Goal: Check status: Check status

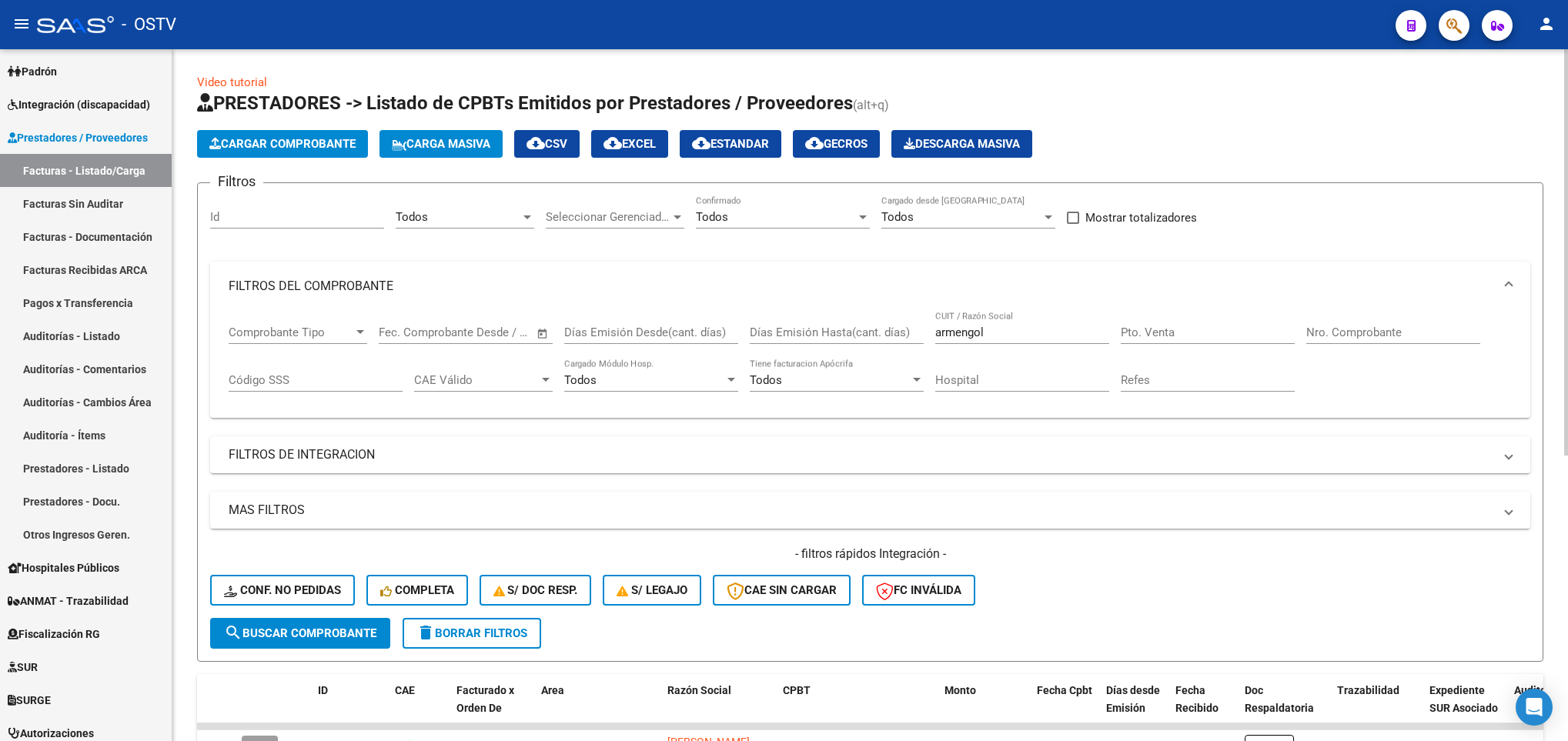
scroll to position [486, 0]
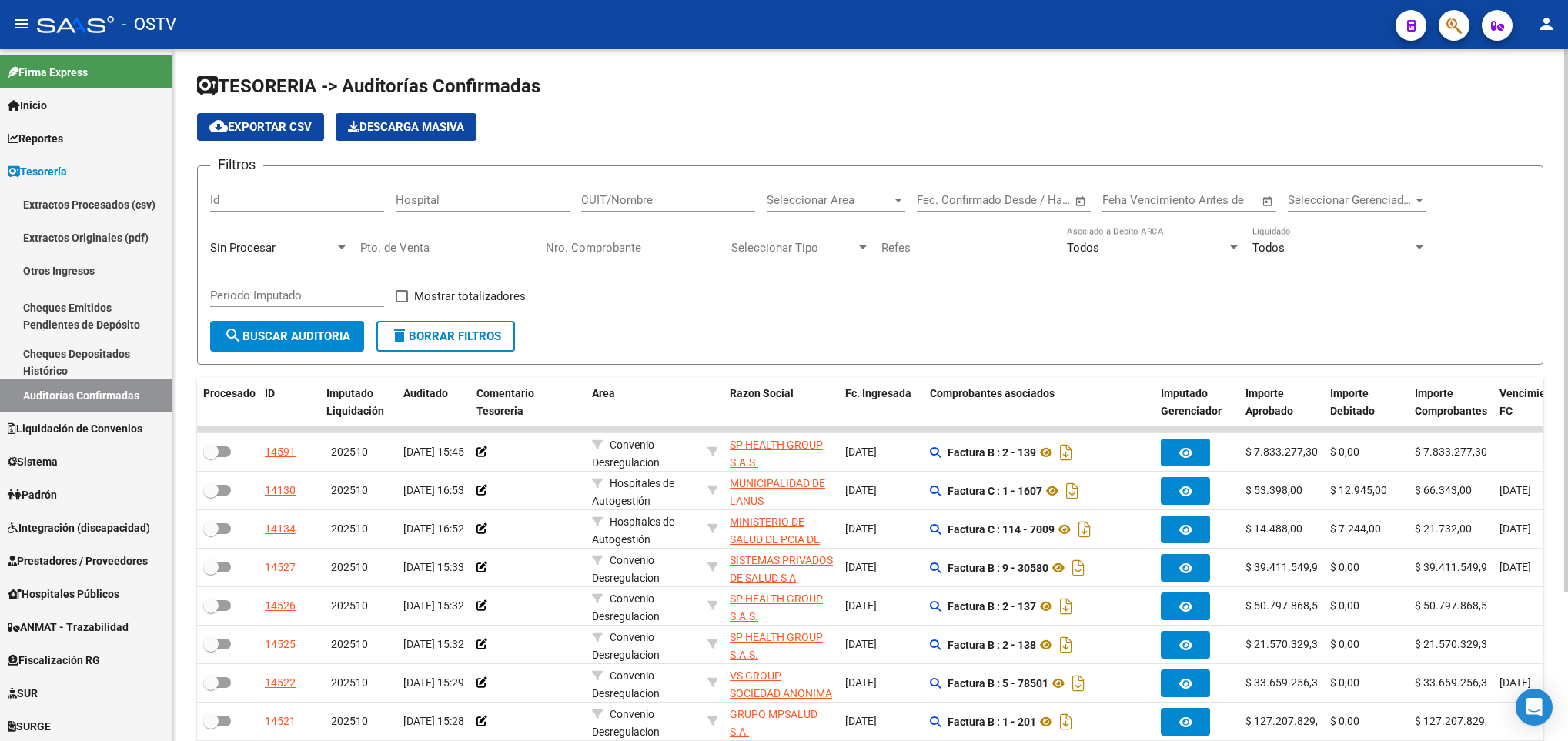
scroll to position [190, 0]
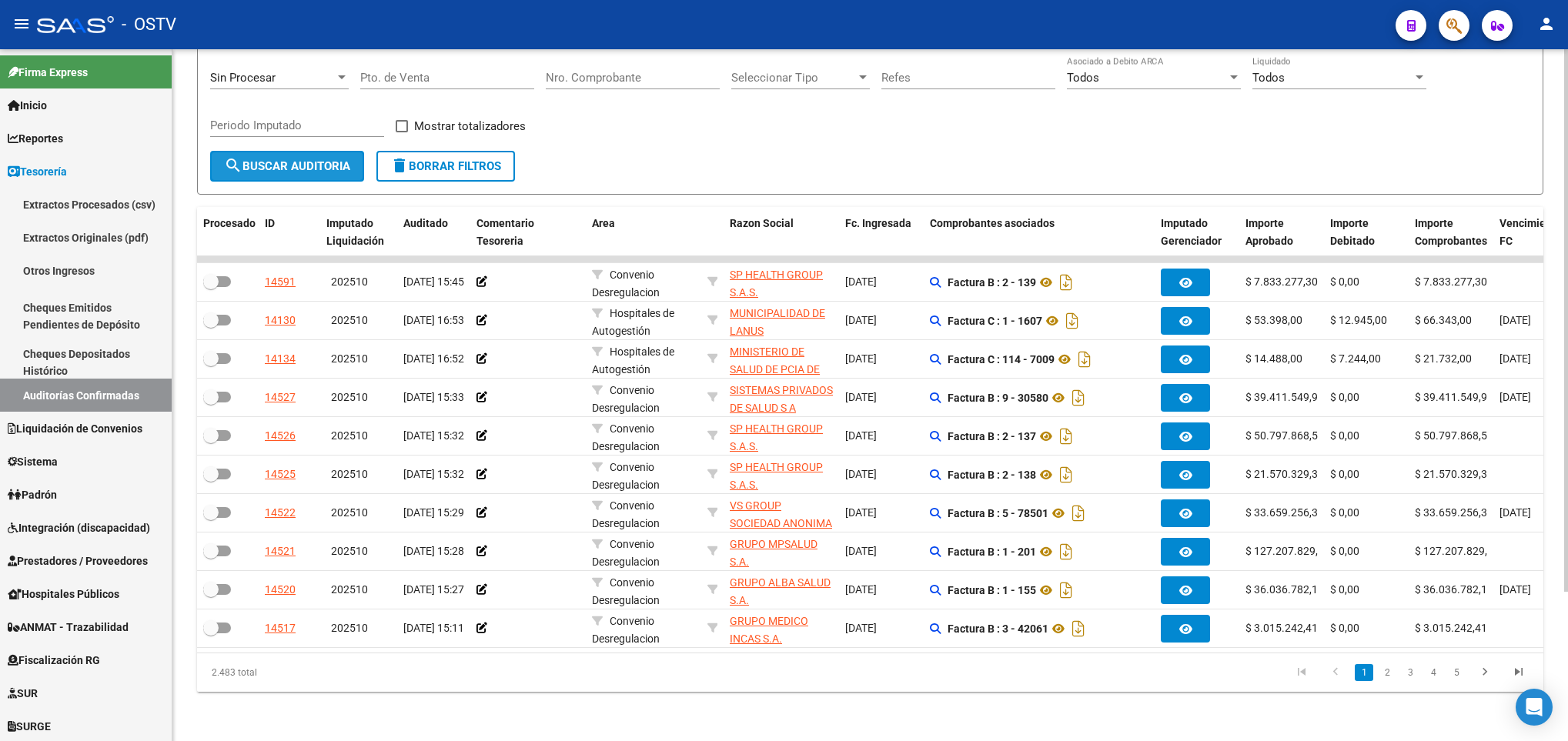
click at [312, 160] on span "search Buscar Auditoria" at bounding box center [287, 167] width 126 height 14
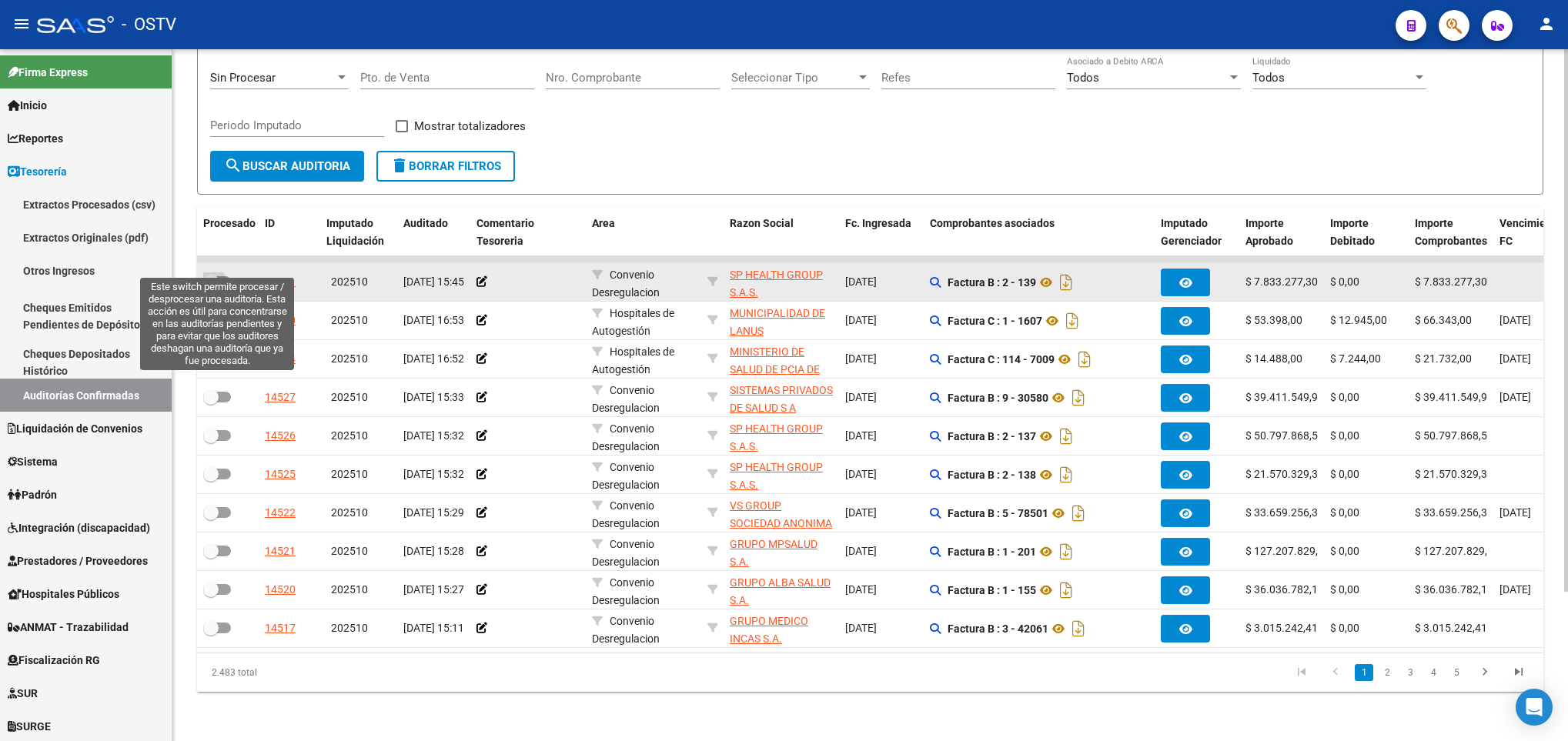
click at [217, 274] on span at bounding box center [210, 281] width 15 height 15
click at [211, 287] on input "checkbox" at bounding box center [210, 287] width 1 height 1
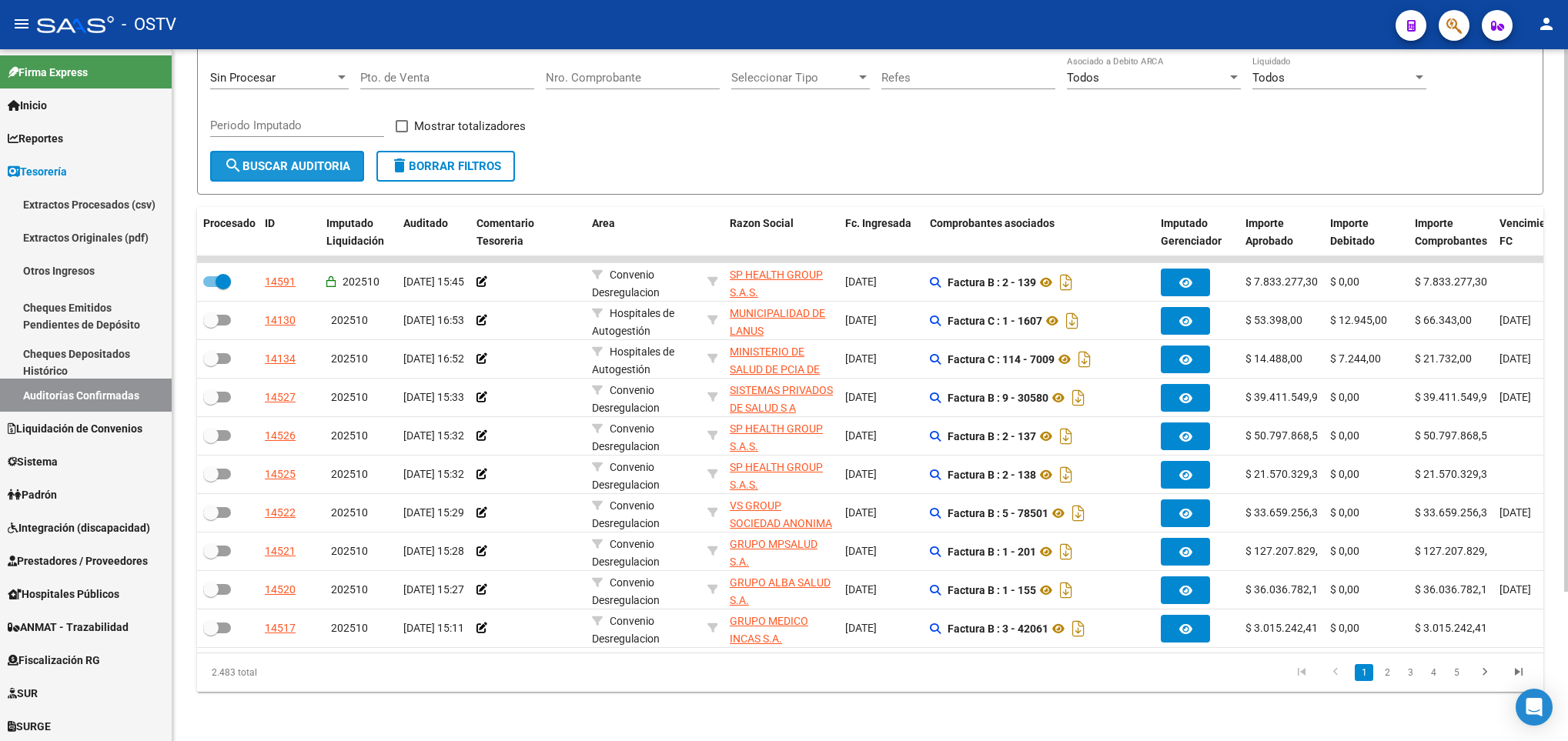
click at [300, 151] on button "search Buscar Auditoria" at bounding box center [287, 166] width 154 height 31
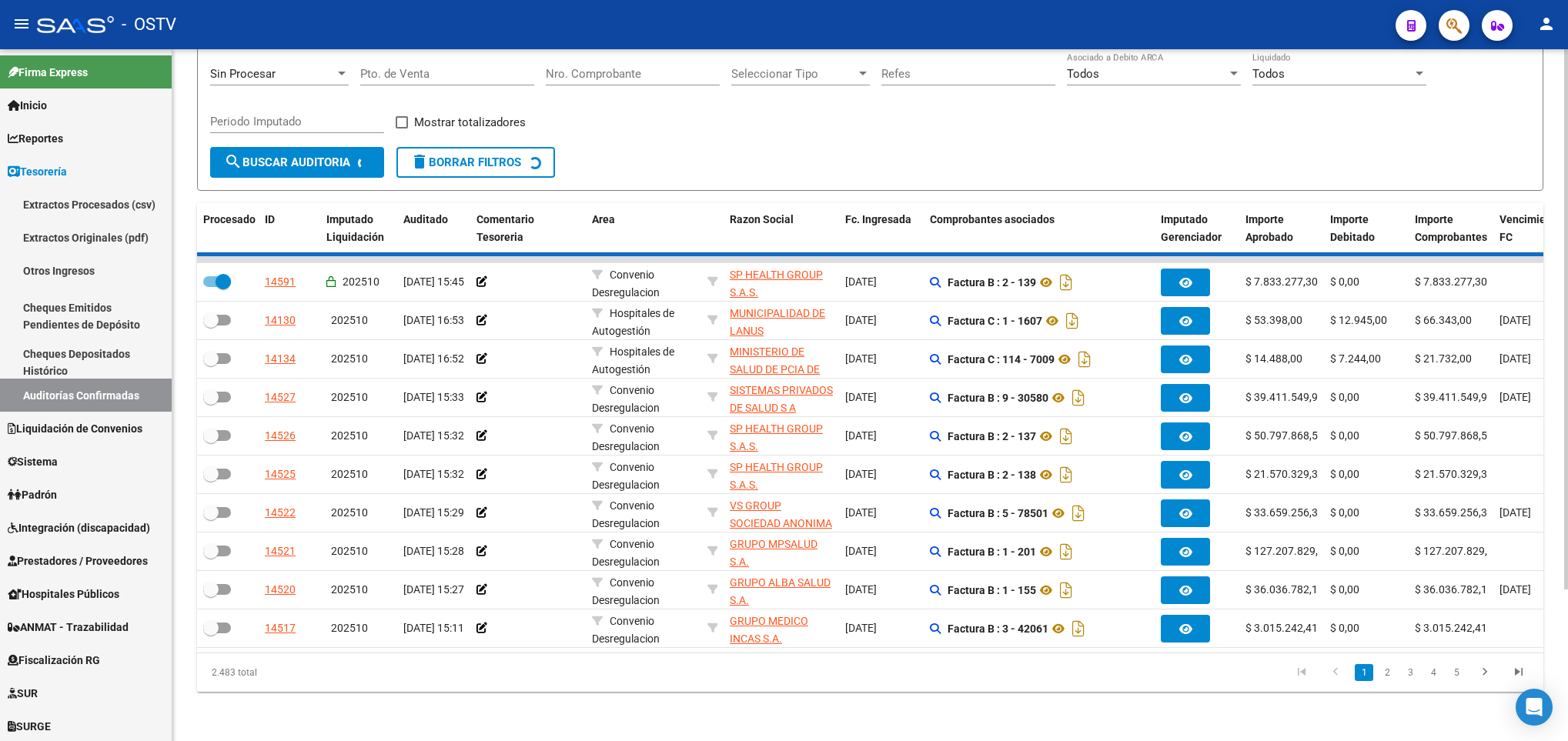
checkbox input "false"
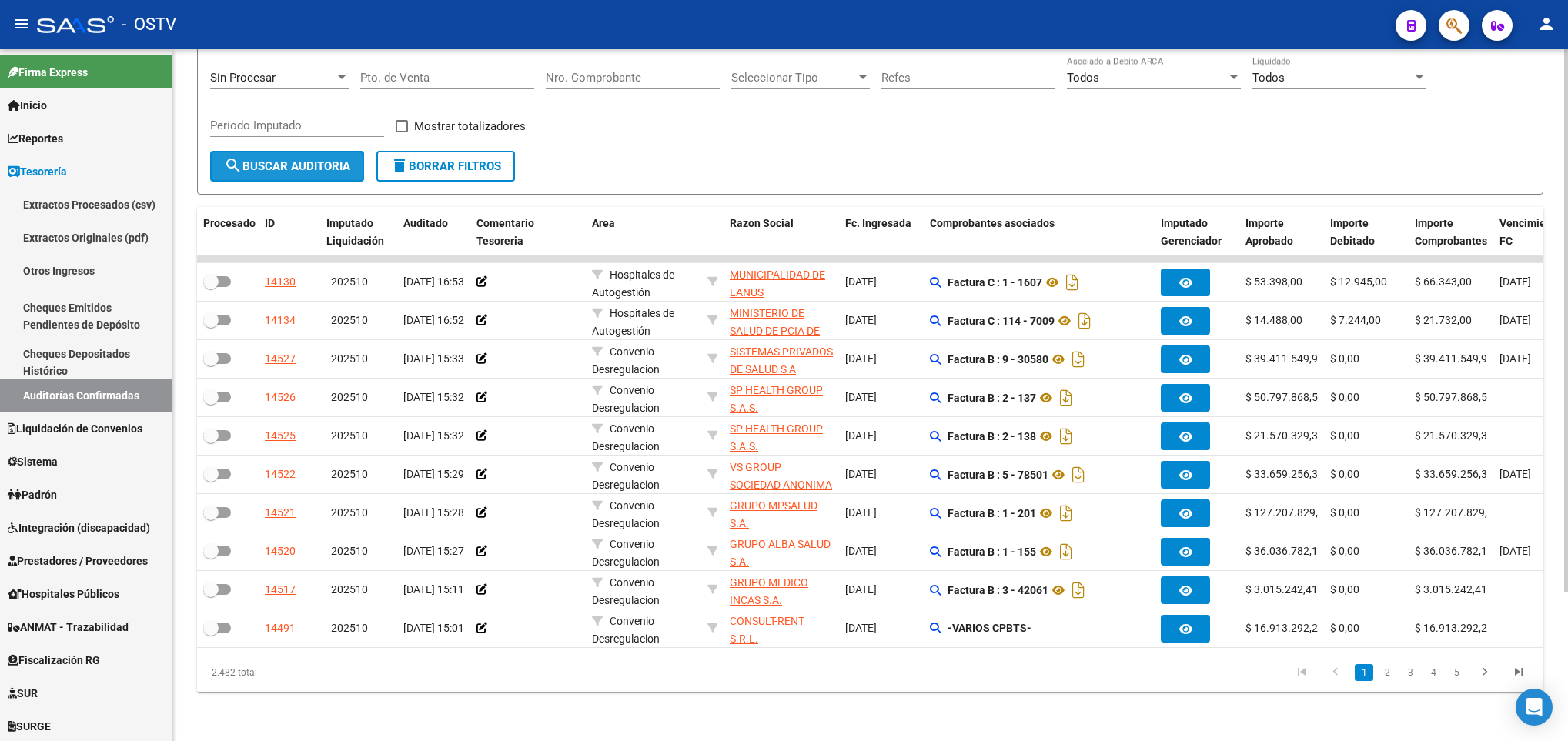
click at [324, 160] on span "search Buscar Auditoria" at bounding box center [287, 167] width 126 height 14
